Goal: Transaction & Acquisition: Purchase product/service

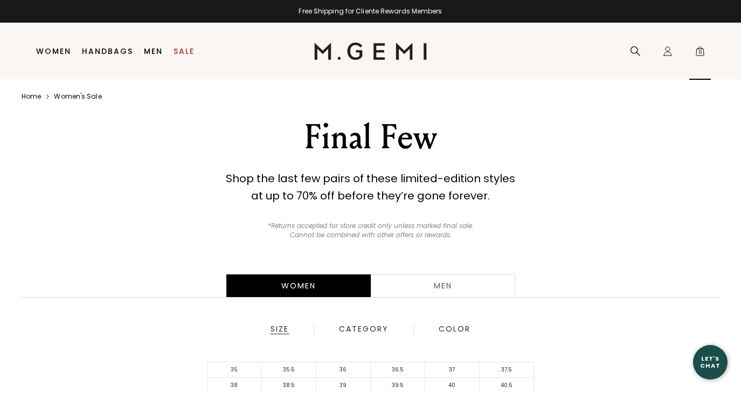
click at [699, 50] on span "6" at bounding box center [700, 53] width 11 height 11
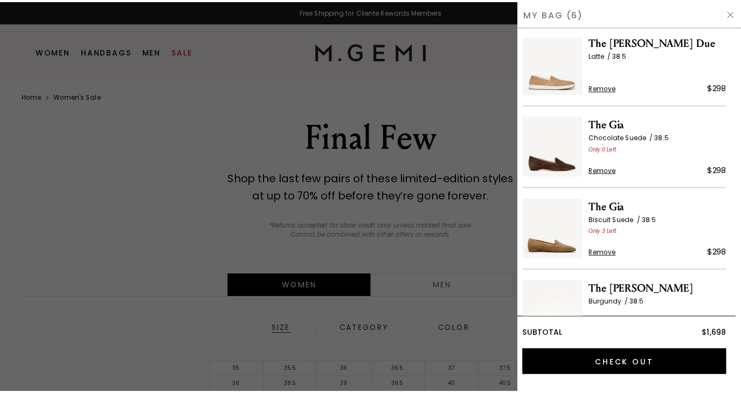
scroll to position [180, 0]
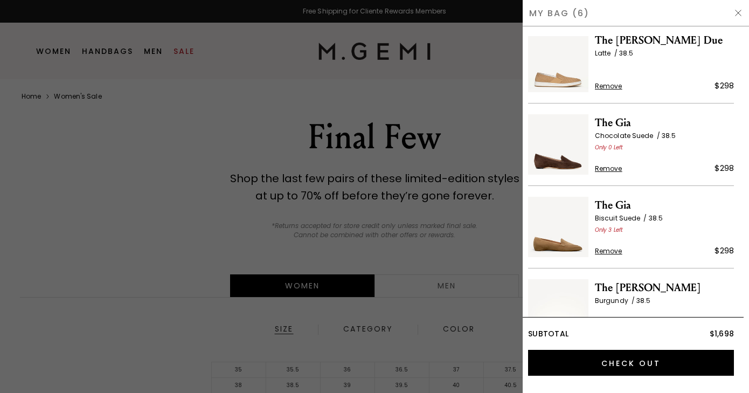
click at [158, 191] on div at bounding box center [374, 196] width 749 height 393
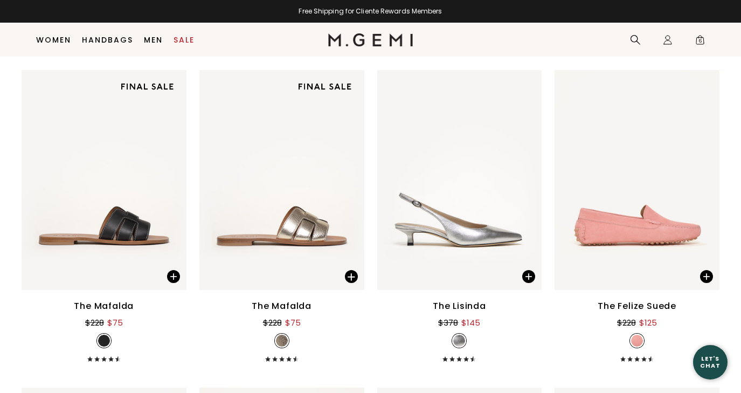
scroll to position [4184, 0]
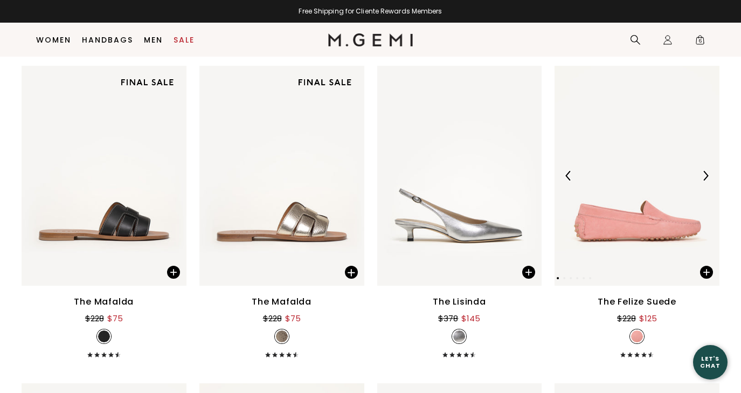
click at [635, 233] on img at bounding box center [637, 176] width 165 height 220
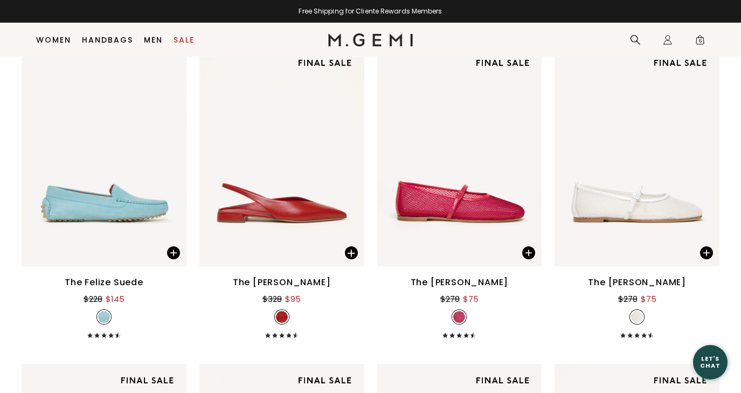
scroll to position [4525, 0]
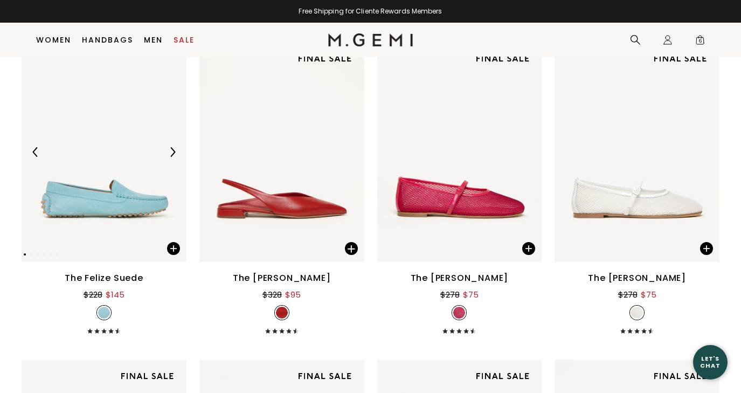
click at [109, 205] on img at bounding box center [104, 152] width 165 height 220
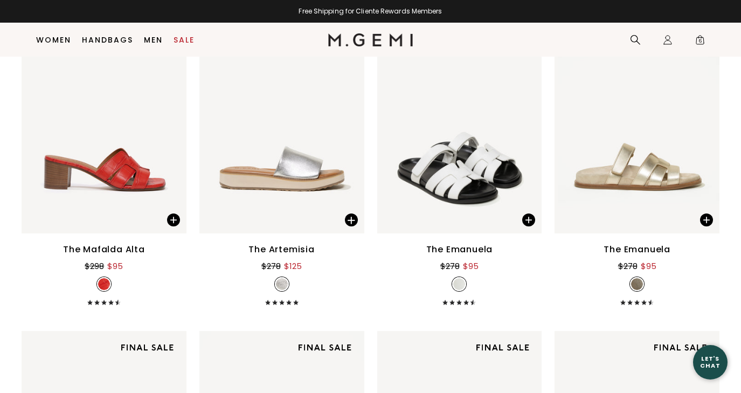
scroll to position [5458, 0]
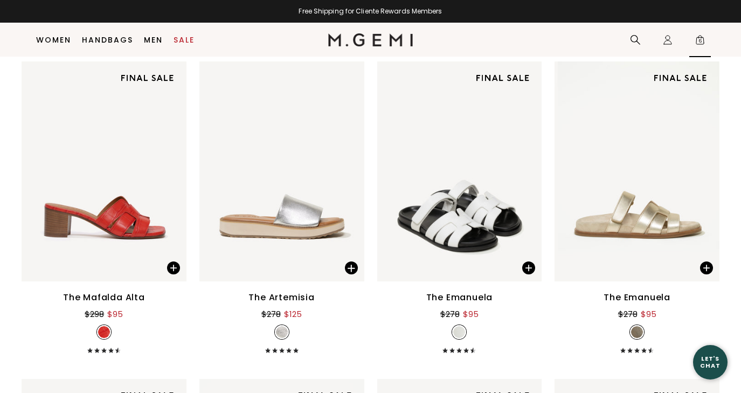
click at [702, 37] on span "6" at bounding box center [700, 42] width 11 height 11
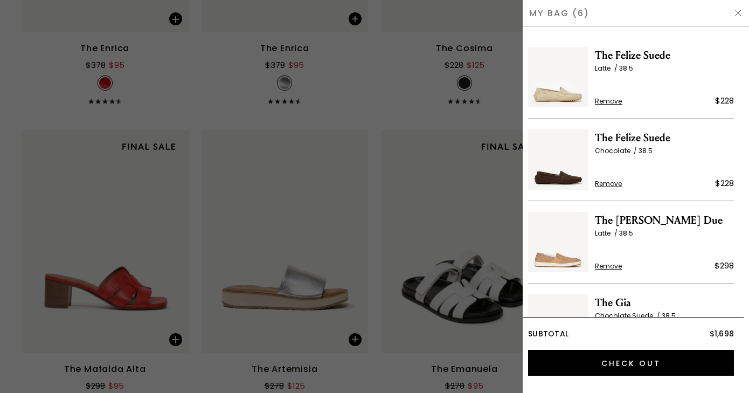
scroll to position [0, 0]
click at [562, 94] on img at bounding box center [558, 77] width 60 height 60
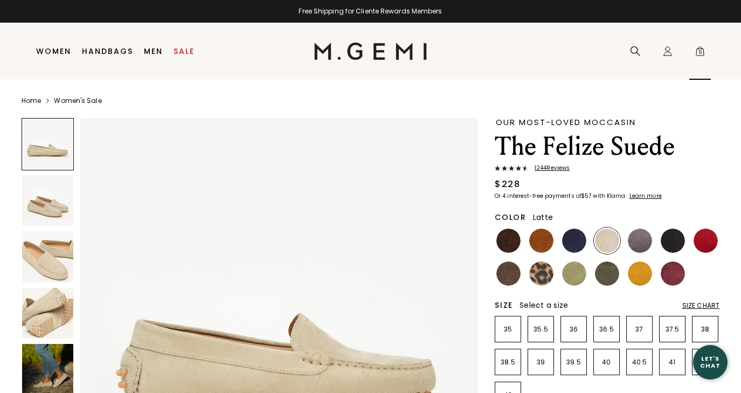
click at [700, 50] on span "6" at bounding box center [700, 53] width 11 height 11
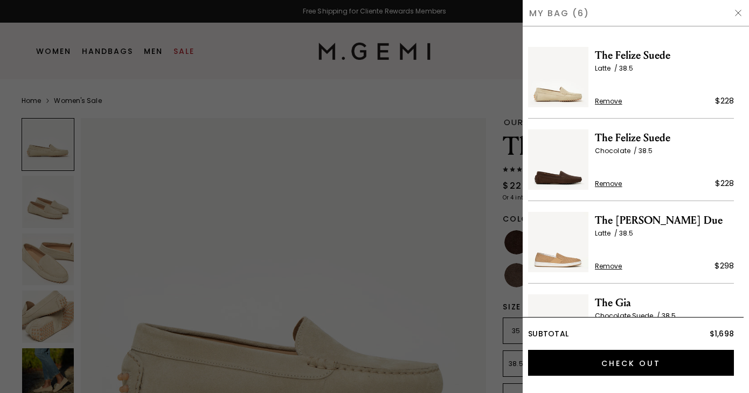
click at [611, 184] on span "Remove" at bounding box center [608, 183] width 27 height 9
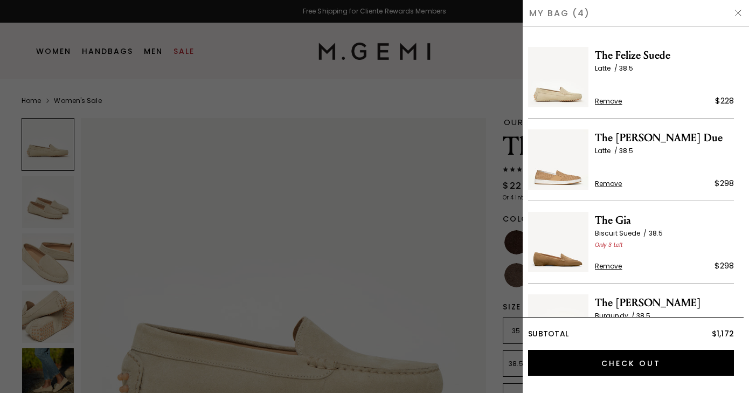
click at [564, 262] on img at bounding box center [558, 242] width 60 height 60
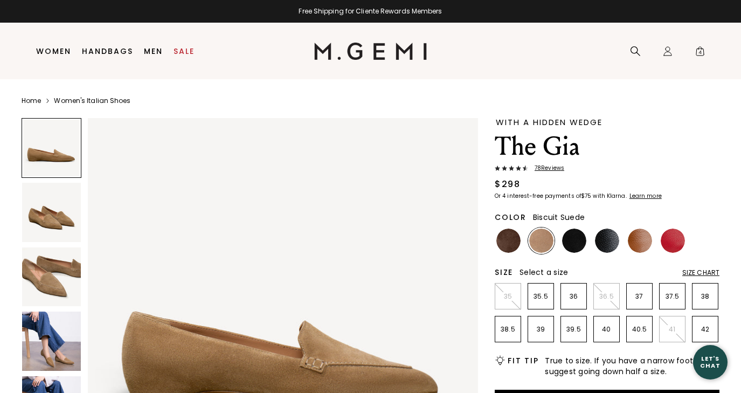
click at [70, 361] on img at bounding box center [51, 341] width 59 height 59
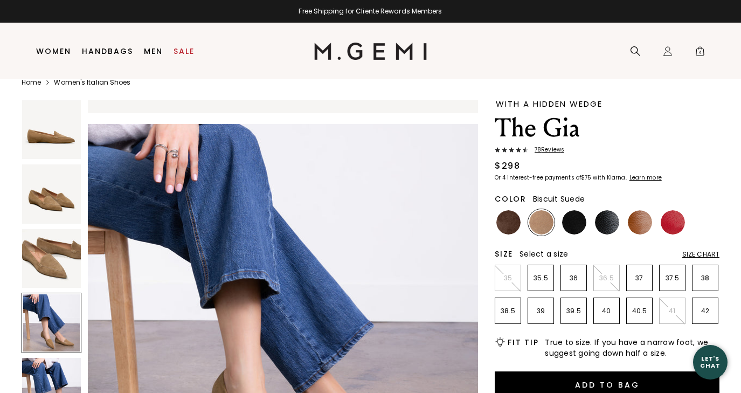
scroll to position [19, 0]
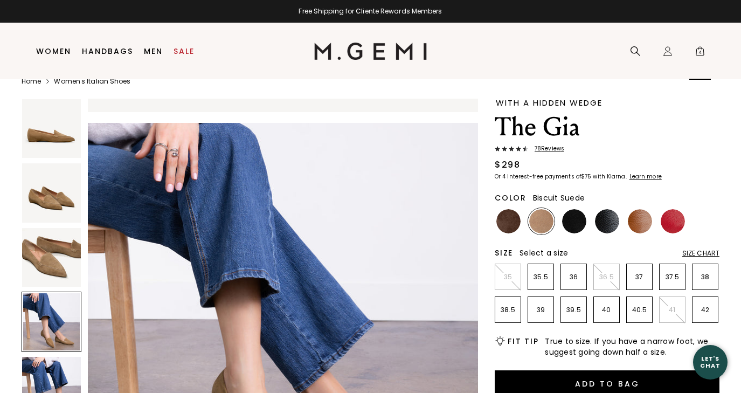
click at [700, 51] on span "4" at bounding box center [700, 53] width 11 height 11
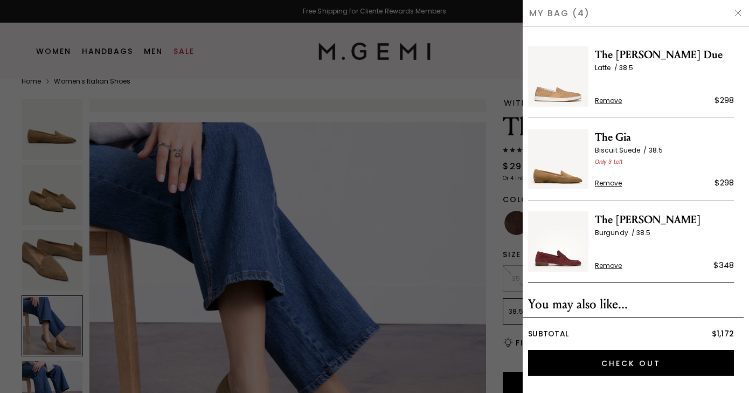
scroll to position [91, 0]
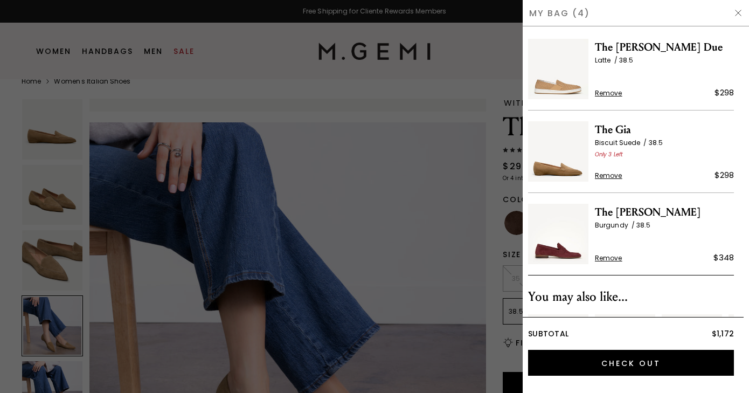
click at [604, 175] on span "Remove" at bounding box center [608, 175] width 27 height 9
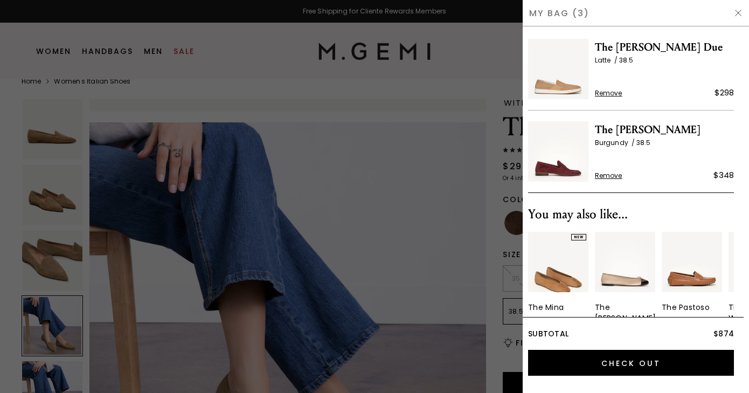
click at [558, 172] on img at bounding box center [558, 151] width 60 height 60
click at [567, 84] on img at bounding box center [558, 69] width 60 height 60
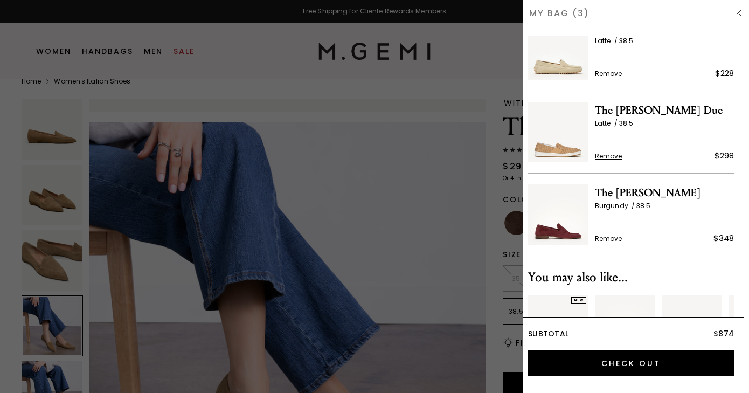
scroll to position [27, 0]
click at [548, 66] on img at bounding box center [558, 50] width 60 height 60
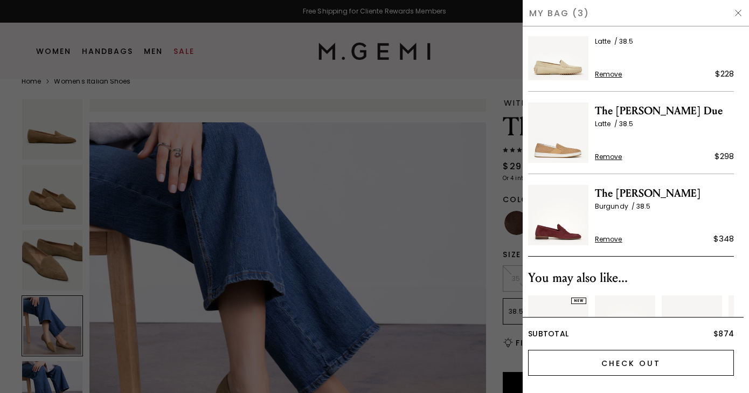
click at [627, 360] on input "Check Out" at bounding box center [631, 363] width 206 height 26
